Goal: Check status: Check status

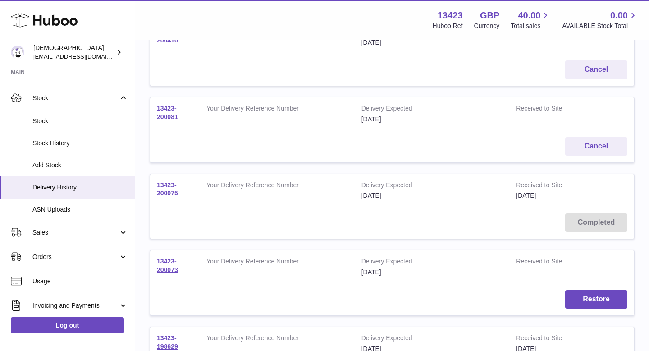
scroll to position [69, 0]
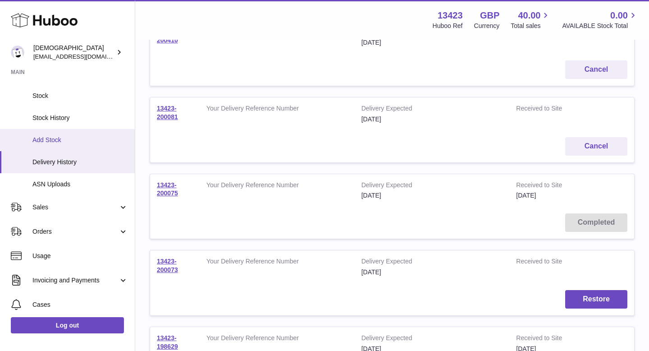
click at [65, 145] on link "Add Stock" at bounding box center [67, 140] width 135 height 22
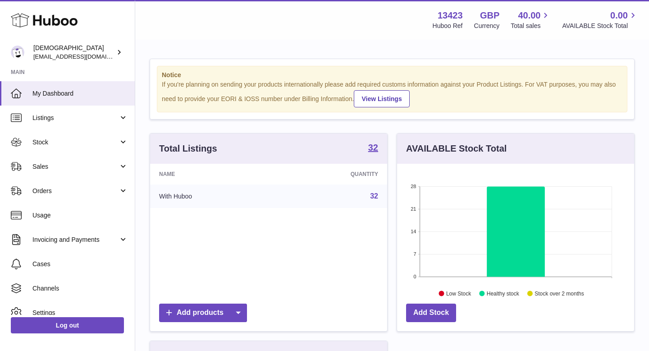
scroll to position [141, 237]
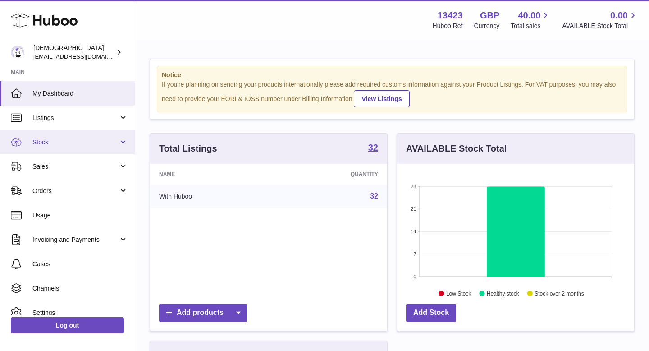
click at [66, 147] on link "Stock" at bounding box center [67, 142] width 135 height 24
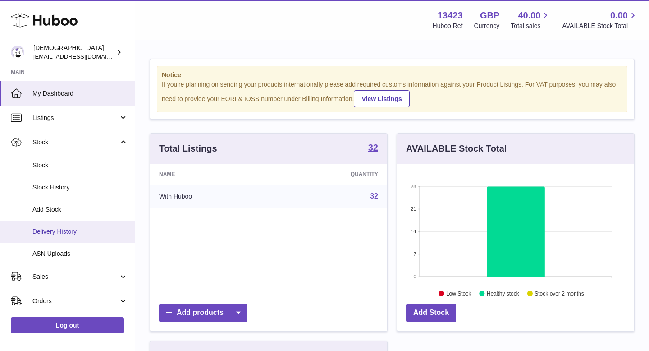
click at [63, 235] on span "Delivery History" at bounding box center [80, 231] width 96 height 9
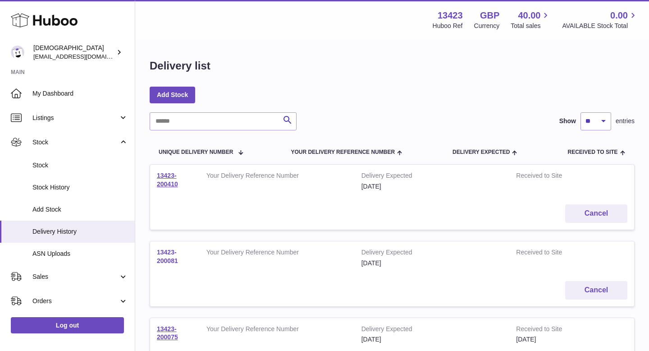
click at [163, 252] on link "13423-200081" at bounding box center [167, 256] width 21 height 16
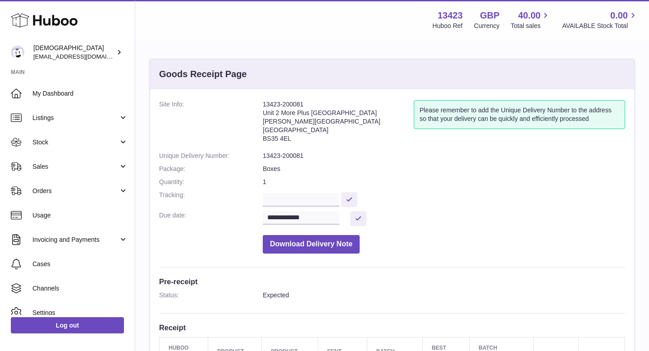
drag, startPoint x: 264, startPoint y: 103, endPoint x: 305, endPoint y: 103, distance: 41.5
click at [305, 103] on address "13423-200081 Unit 2 More Plus Central Park Hudson Ave Severn Beach BS35 4EL" at bounding box center [338, 123] width 151 height 47
copy address "13423-200081"
